Goal: Information Seeking & Learning: Learn about a topic

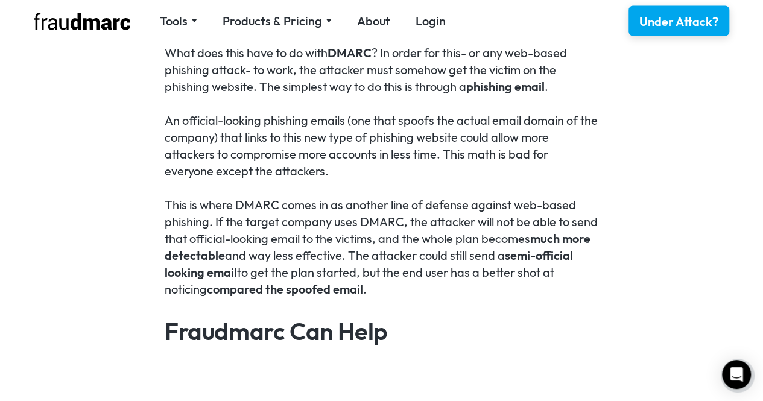
scroll to position [1249, 0]
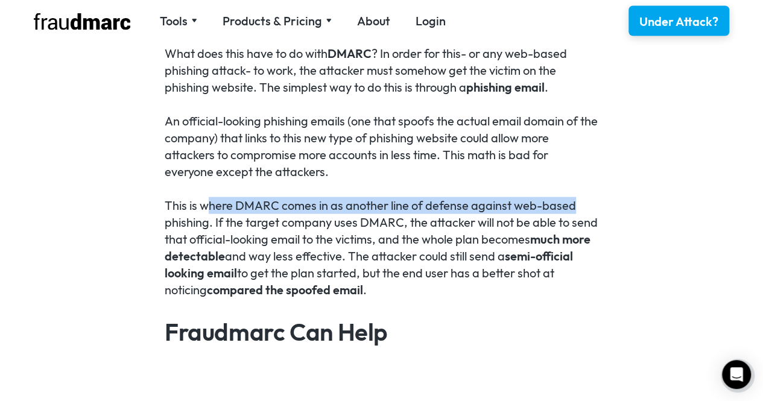
drag, startPoint x: 218, startPoint y: 207, endPoint x: 559, endPoint y: 214, distance: 340.9
click at [598, 209] on div "2-factor authentication has become more vulnerable to attacks, making DMARC eve…" at bounding box center [381, 149] width 763 height 1301
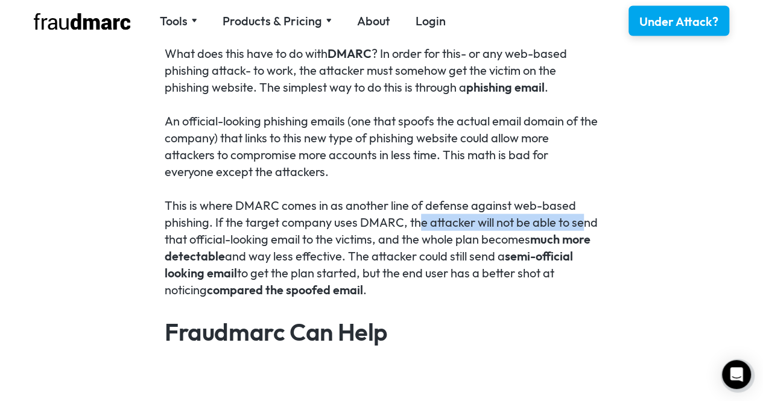
drag, startPoint x: 420, startPoint y: 227, endPoint x: 584, endPoint y: 229, distance: 164.1
click at [584, 229] on p "This is where DMARC comes in as another line of defense against web-based phish…" at bounding box center [382, 247] width 434 height 101
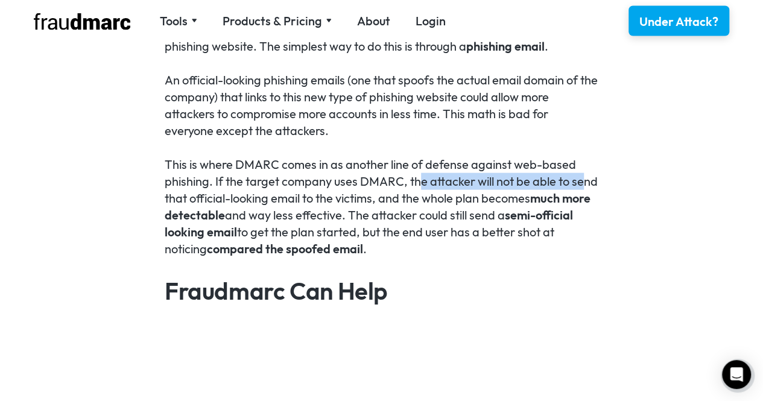
scroll to position [1309, 0]
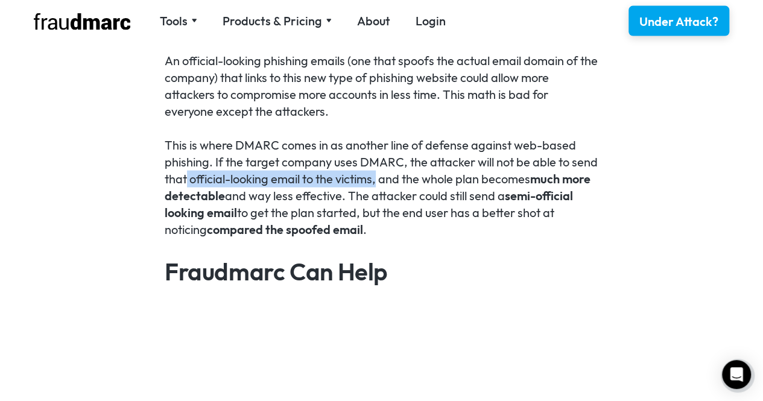
drag, startPoint x: 316, startPoint y: 180, endPoint x: 376, endPoint y: 180, distance: 60.3
click at [376, 180] on p "This is where DMARC comes in as another line of defense against web-based phish…" at bounding box center [382, 187] width 434 height 101
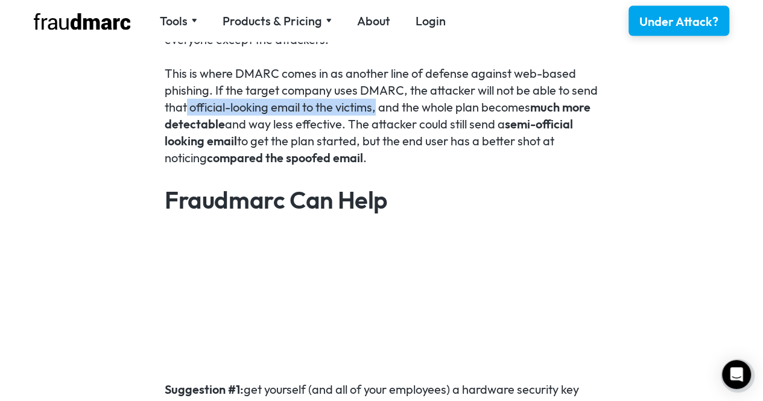
scroll to position [1381, 0]
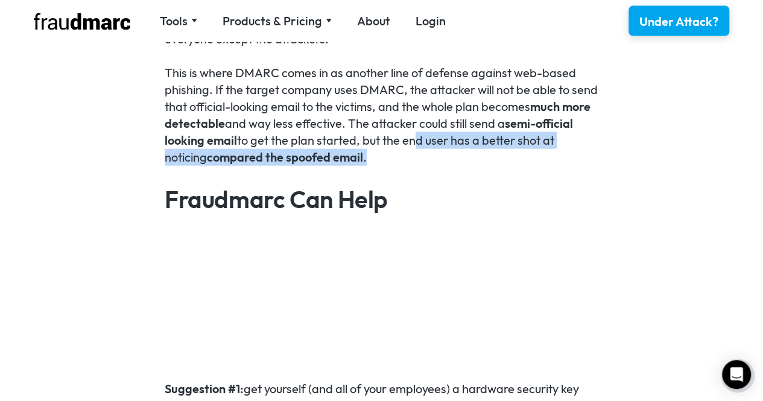
drag, startPoint x: 411, startPoint y: 141, endPoint x: 569, endPoint y: 151, distance: 159.0
click at [569, 151] on p "This is where DMARC comes in as another line of defense against web-based phish…" at bounding box center [382, 115] width 434 height 101
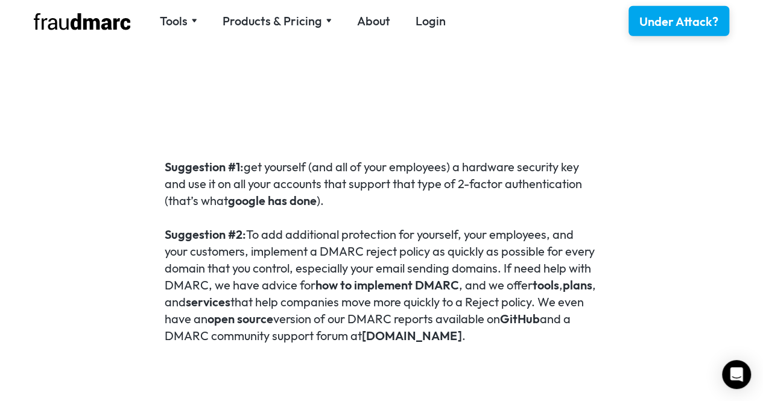
scroll to position [1623, 0]
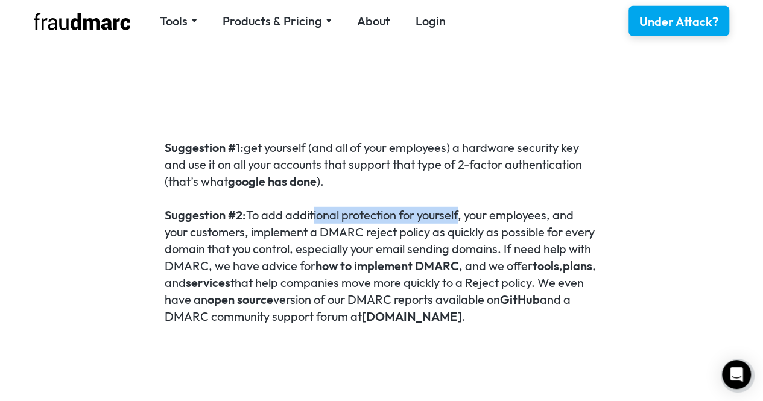
drag, startPoint x: 309, startPoint y: 220, endPoint x: 457, endPoint y: 219, distance: 148.4
click at [457, 219] on p "Suggestion #2: To add additional protection for yourself, your employees, and y…" at bounding box center [382, 266] width 434 height 118
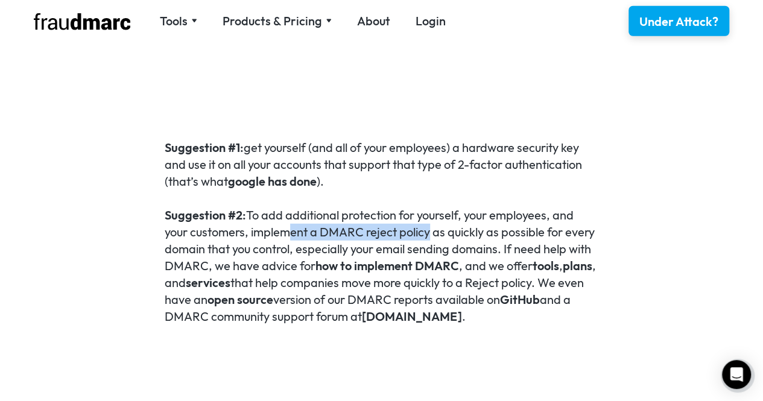
drag, startPoint x: 284, startPoint y: 229, endPoint x: 426, endPoint y: 230, distance: 141.8
click at [426, 230] on p "Suggestion #2: To add additional protection for yourself, your employees, and y…" at bounding box center [382, 266] width 434 height 118
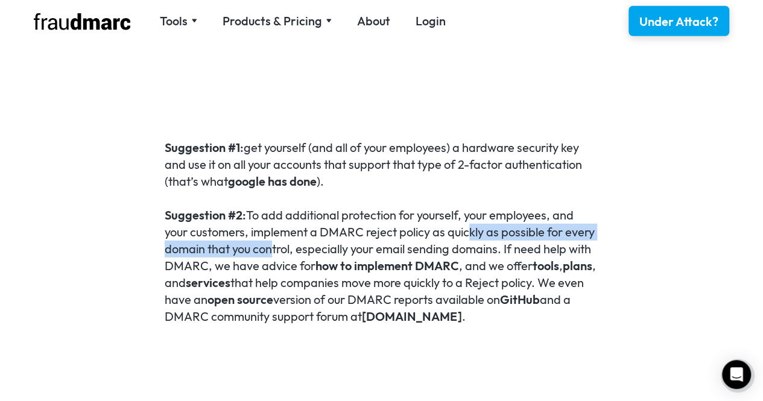
drag, startPoint x: 464, startPoint y: 235, endPoint x: 264, endPoint y: 244, distance: 199.9
click at [264, 244] on p "Suggestion #2: To add additional protection for yourself, your employees, and y…" at bounding box center [382, 266] width 434 height 118
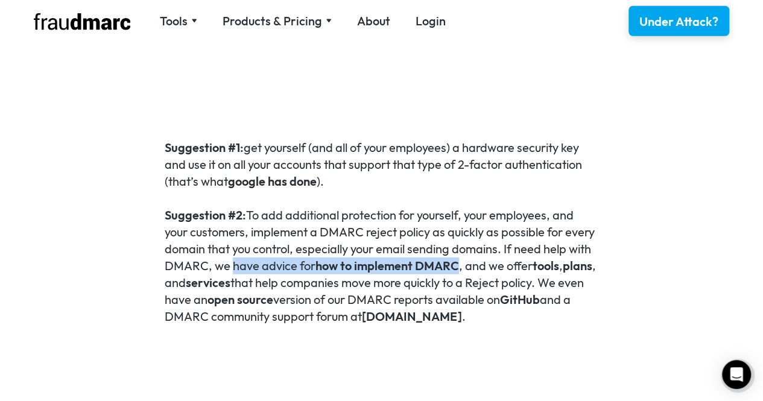
drag, startPoint x: 299, startPoint y: 264, endPoint x: 455, endPoint y: 264, distance: 155.6
click at [455, 264] on p "Suggestion #2: To add additional protection for yourself, your employees, and y…" at bounding box center [382, 266] width 434 height 118
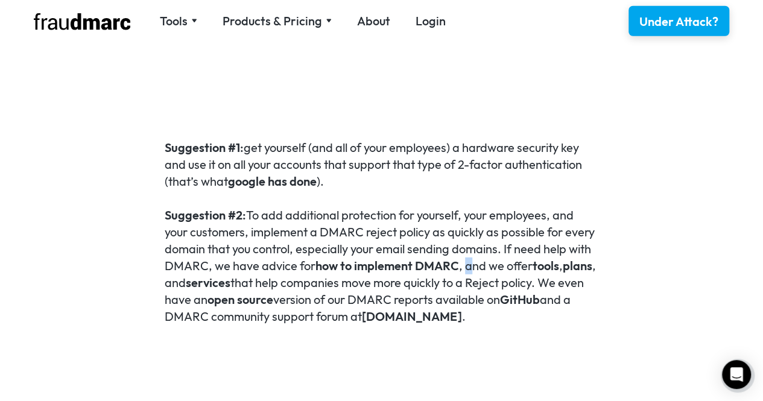
drag, startPoint x: 467, startPoint y: 265, endPoint x: 474, endPoint y: 265, distance: 6.6
click at [474, 265] on p "Suggestion #2: To add additional protection for yourself, your employees, and y…" at bounding box center [382, 266] width 434 height 118
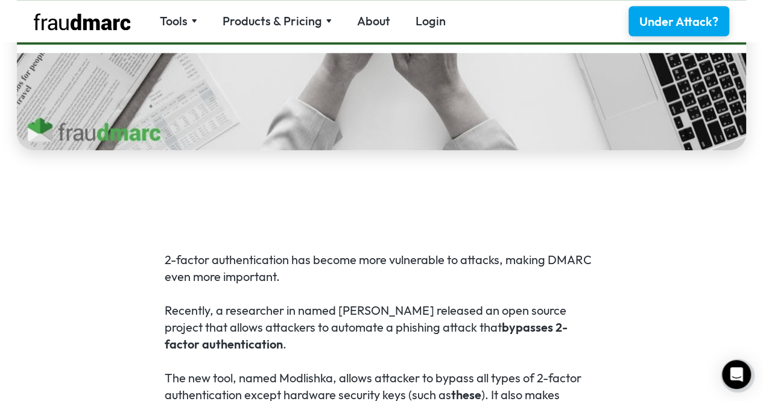
scroll to position [718, 0]
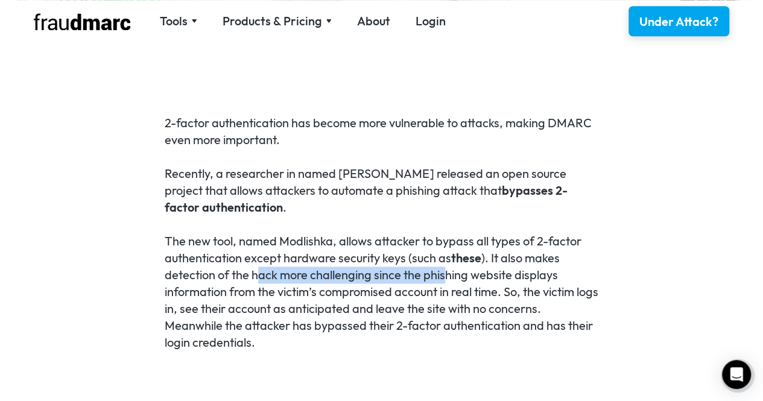
drag, startPoint x: 279, startPoint y: 273, endPoint x: 443, endPoint y: 273, distance: 164.1
click at [443, 273] on p "The new tool, named Modlishka, allows attacker to bypass all types of 2-factor …" at bounding box center [382, 292] width 434 height 118
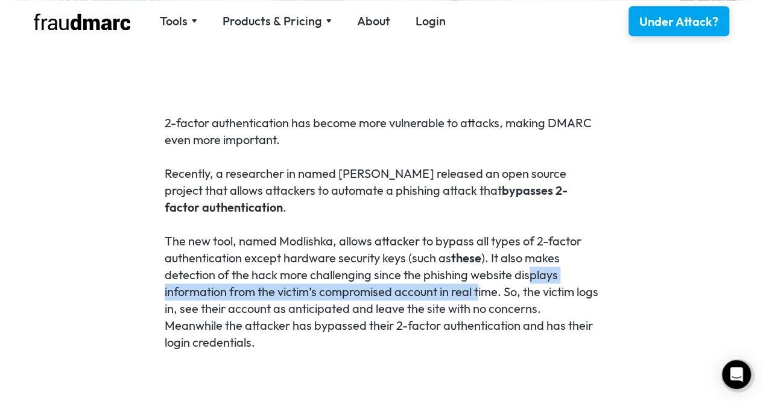
drag, startPoint x: 597, startPoint y: 279, endPoint x: 481, endPoint y: 292, distance: 116.5
click at [481, 292] on p "The new tool, named Modlishka, allows attacker to bypass all types of 2-factor …" at bounding box center [382, 292] width 434 height 118
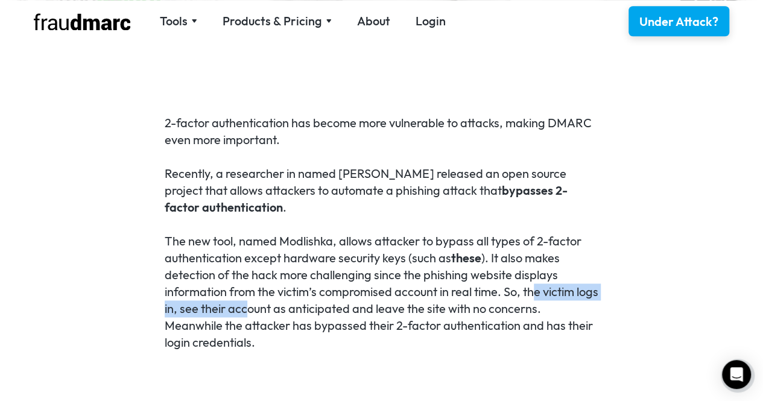
drag, startPoint x: 536, startPoint y: 297, endPoint x: 273, endPoint y: 302, distance: 263.7
click at [273, 302] on p "The new tool, named Modlishka, allows attacker to bypass all types of 2-factor …" at bounding box center [382, 292] width 434 height 118
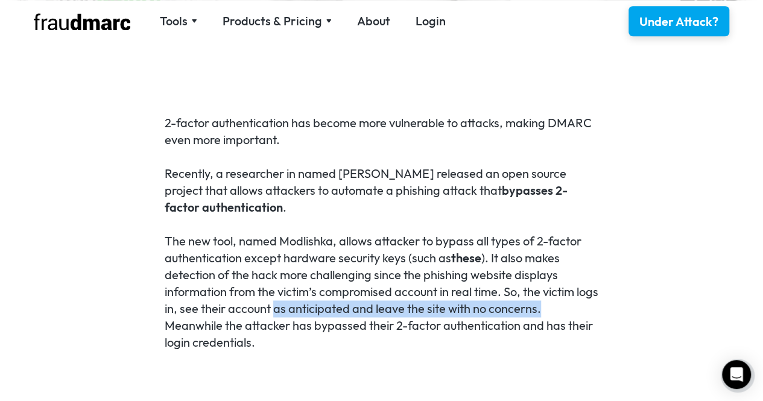
drag, startPoint x: 299, startPoint y: 303, endPoint x: 600, endPoint y: 305, distance: 301.0
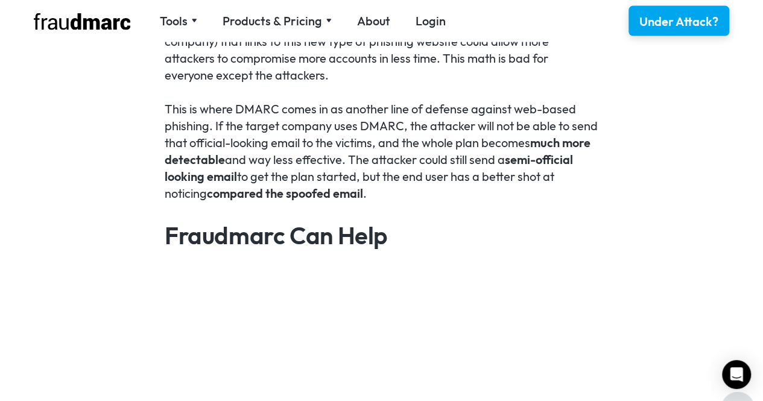
scroll to position [1200, 0]
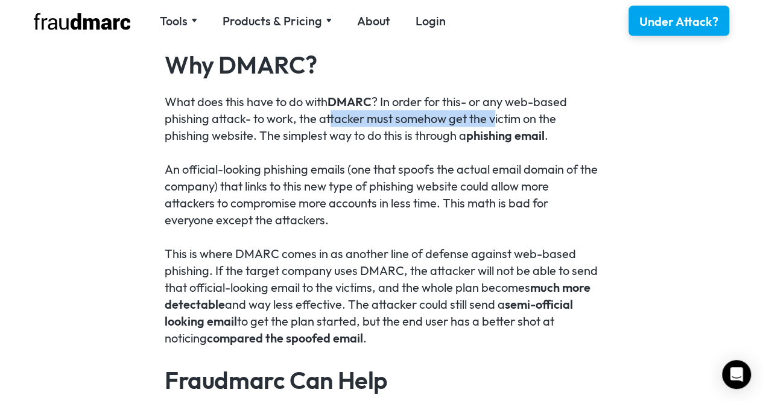
drag, startPoint x: 404, startPoint y: 122, endPoint x: 495, endPoint y: 122, distance: 91.7
click at [495, 122] on p "What does this have to do with DMARC ? In order for this- or any web-based phis…" at bounding box center [382, 118] width 434 height 51
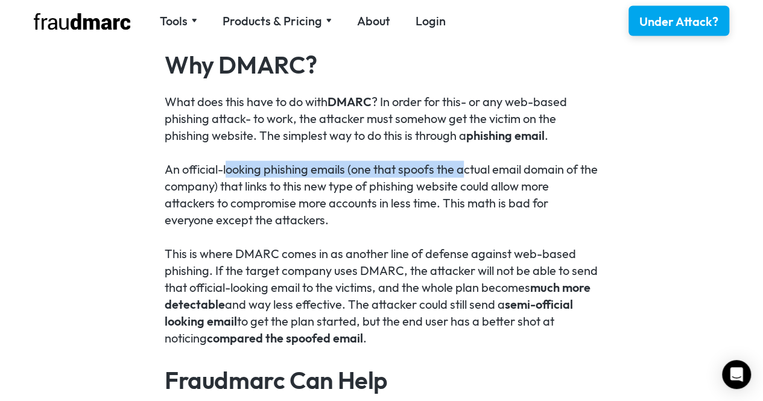
drag, startPoint x: 282, startPoint y: 167, endPoint x: 463, endPoint y: 171, distance: 181.6
click at [463, 171] on p "An official-looking phishing emails (one that spoofs the actual email domain of…" at bounding box center [382, 195] width 434 height 68
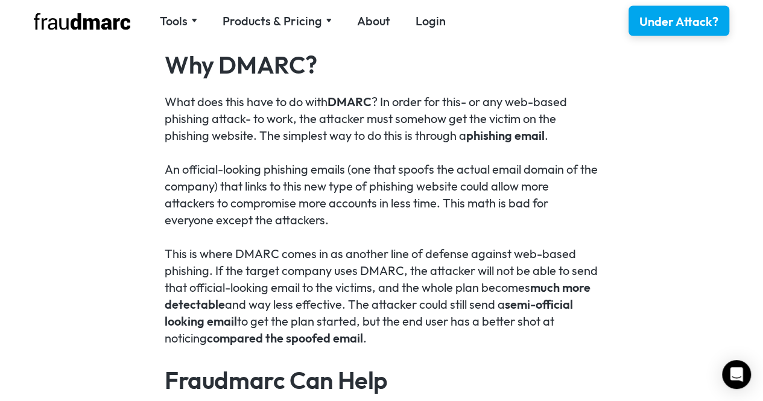
click at [285, 191] on p "An official-looking phishing emails (one that spoofs the actual email domain of…" at bounding box center [382, 195] width 434 height 68
drag, startPoint x: 246, startPoint y: 254, endPoint x: 292, endPoint y: 253, distance: 46.5
click at [292, 253] on p "This is where DMARC comes in as another line of defense against web-based phish…" at bounding box center [382, 296] width 434 height 101
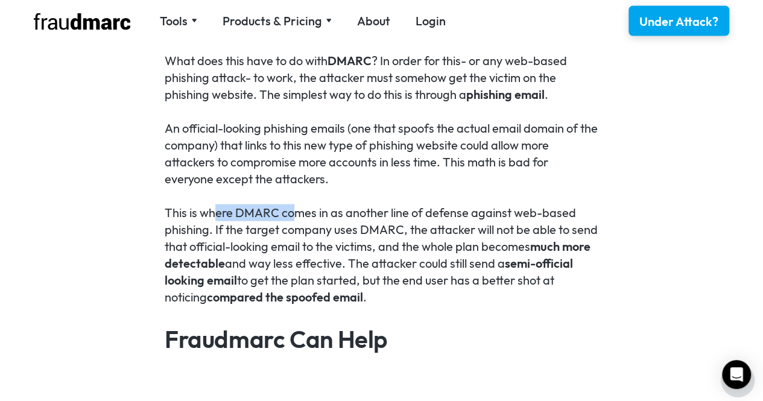
scroll to position [1261, 0]
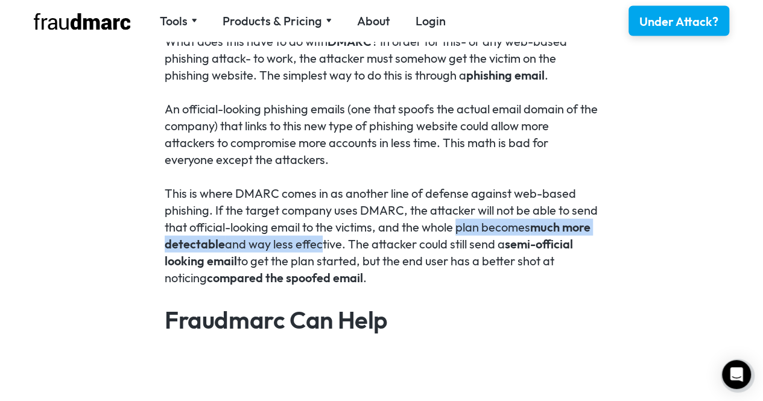
drag, startPoint x: 496, startPoint y: 226, endPoint x: 314, endPoint y: 247, distance: 183.4
click at [314, 247] on p "This is where DMARC comes in as another line of defense against web-based phish…" at bounding box center [382, 235] width 434 height 101
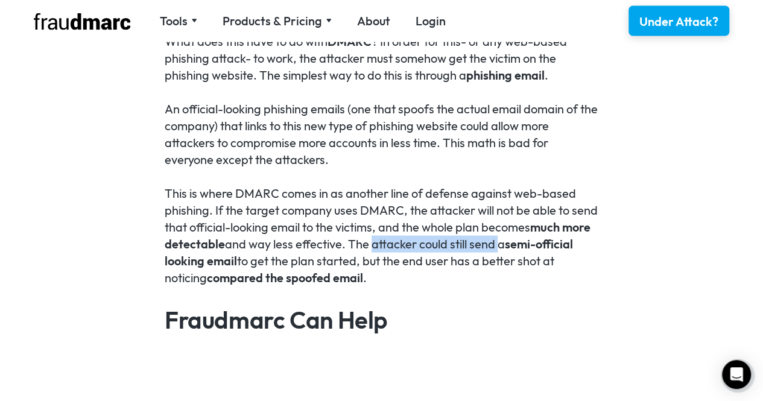
drag, startPoint x: 420, startPoint y: 246, endPoint x: 493, endPoint y: 246, distance: 73.6
click at [493, 246] on p "This is where DMARC comes in as another line of defense against web-based phish…" at bounding box center [382, 235] width 434 height 101
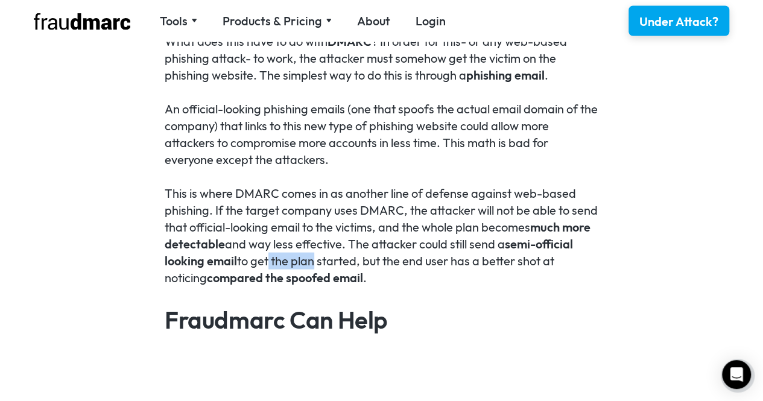
drag, startPoint x: 280, startPoint y: 261, endPoint x: 306, endPoint y: 262, distance: 26.6
click at [306, 262] on p "This is where DMARC comes in as another line of defense against web-based phish…" at bounding box center [382, 235] width 434 height 101
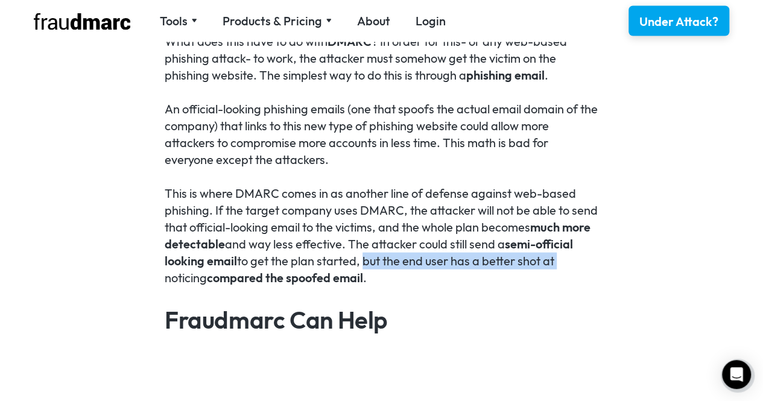
drag, startPoint x: 378, startPoint y: 265, endPoint x: 568, endPoint y: 264, distance: 190.6
click at [568, 264] on p "This is where DMARC comes in as another line of defense against web-based phish…" at bounding box center [382, 235] width 434 height 101
